Goal: Information Seeking & Learning: Learn about a topic

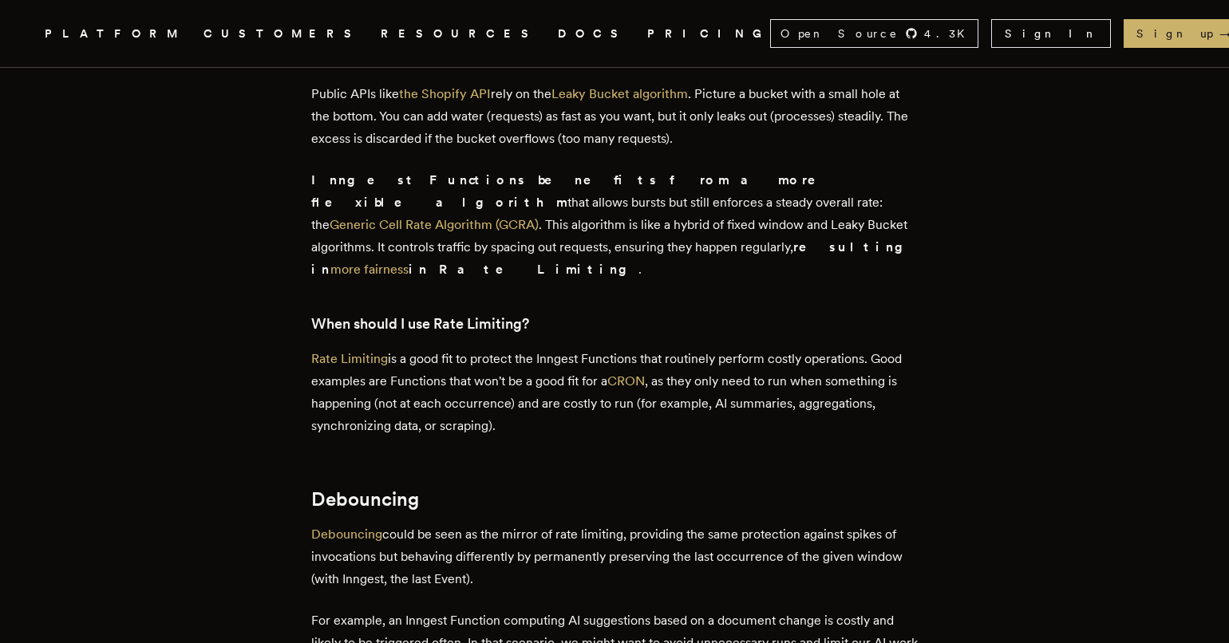
scroll to position [2292, 0]
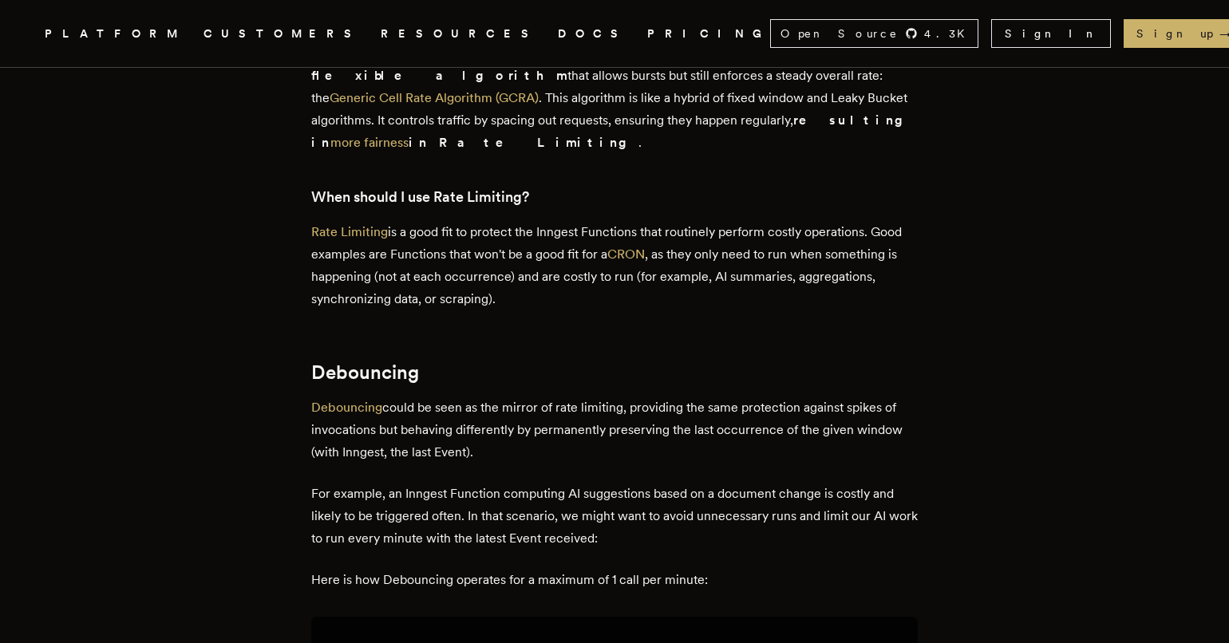
click at [101, 339] on article "Understanding the Differences Between Rate Limiting, Debouncing, and Throttling…" at bounding box center [615, 592] width 1102 height 5632
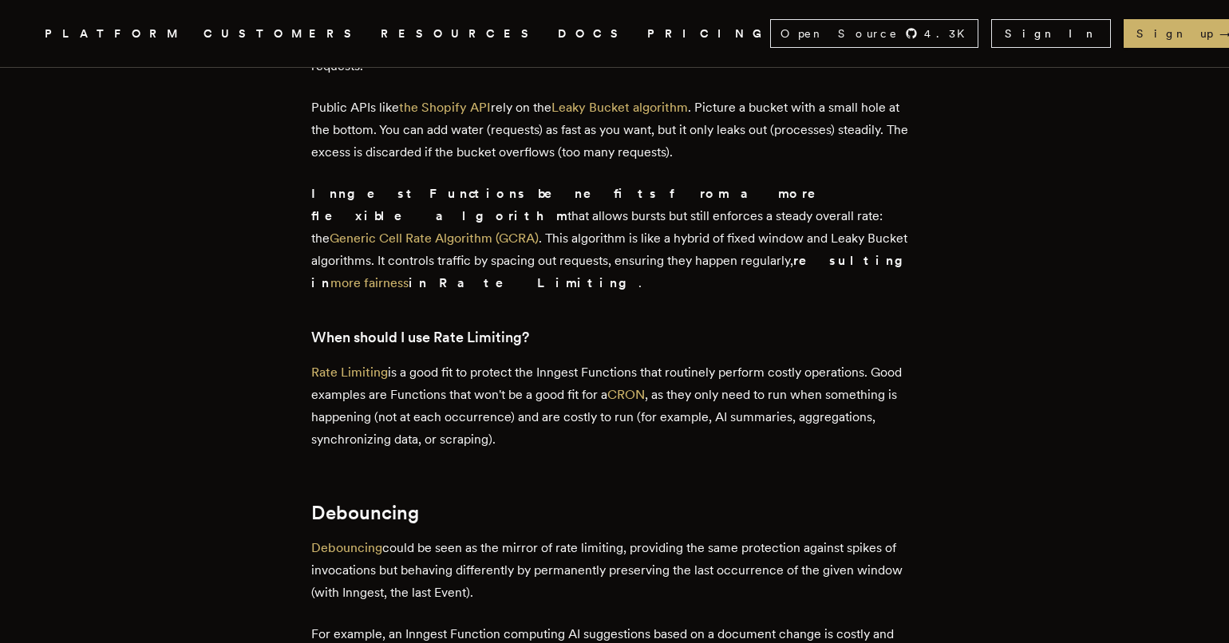
scroll to position [2200, 0]
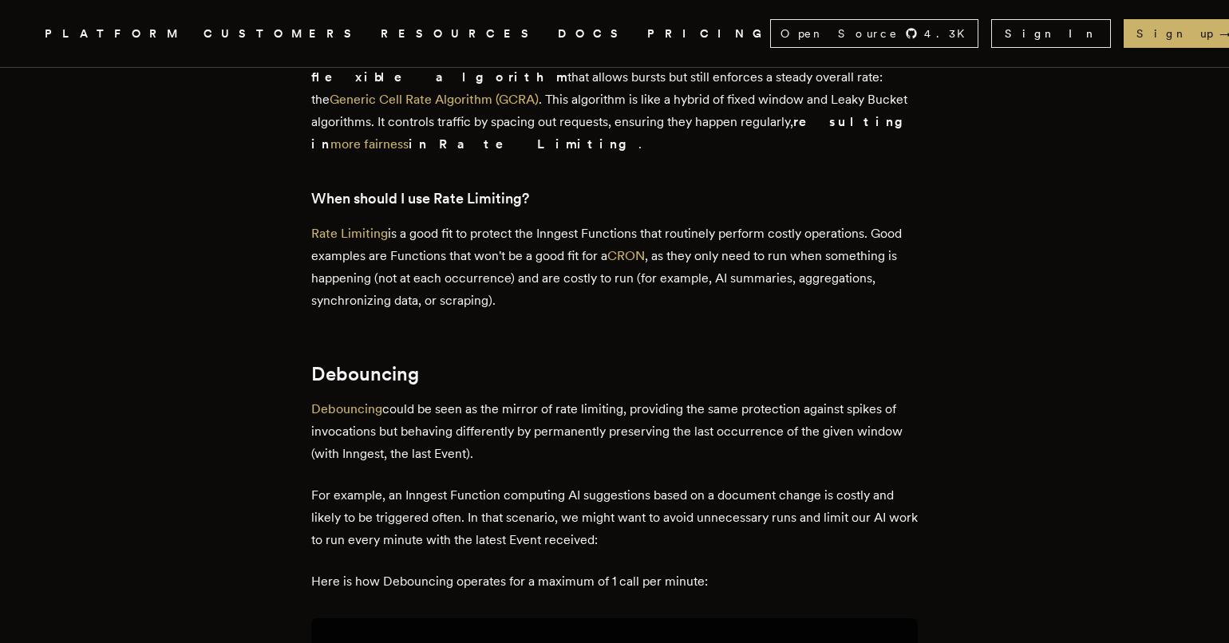
scroll to position [2292, 0]
click at [413, 221] on p "Rate Limiting is a good fit to protect the Inngest Functions that routinely per…" at bounding box center [614, 265] width 607 height 89
click at [330, 400] on link "Debouncing" at bounding box center [346, 407] width 71 height 15
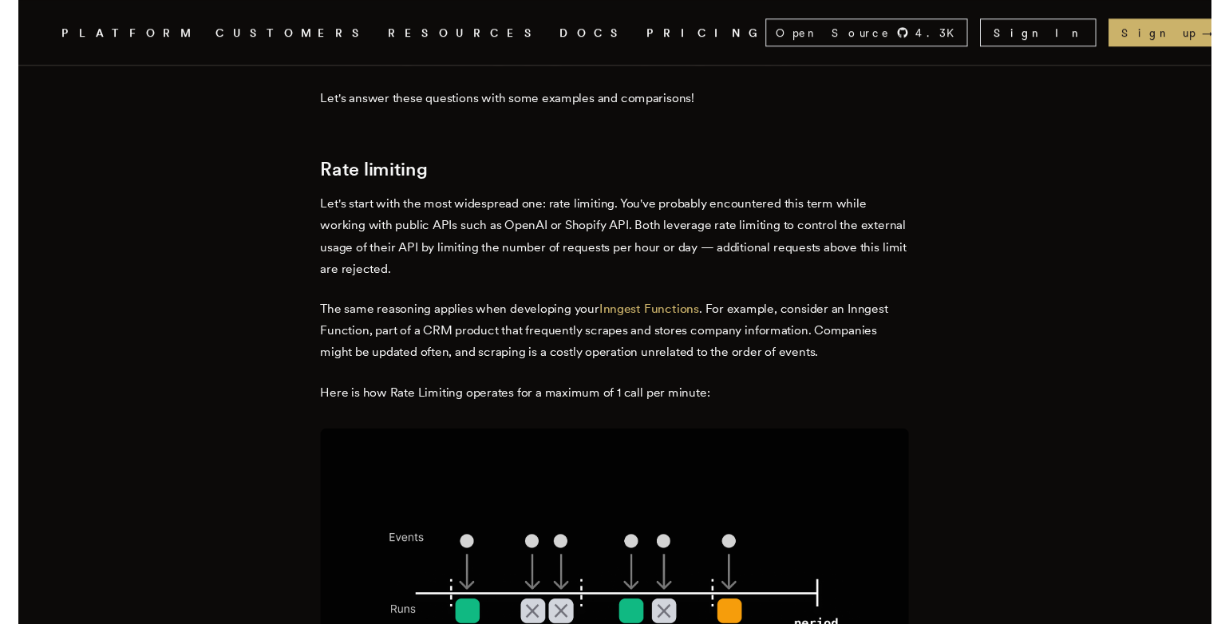
scroll to position [918, 0]
